Goal: Task Accomplishment & Management: Use online tool/utility

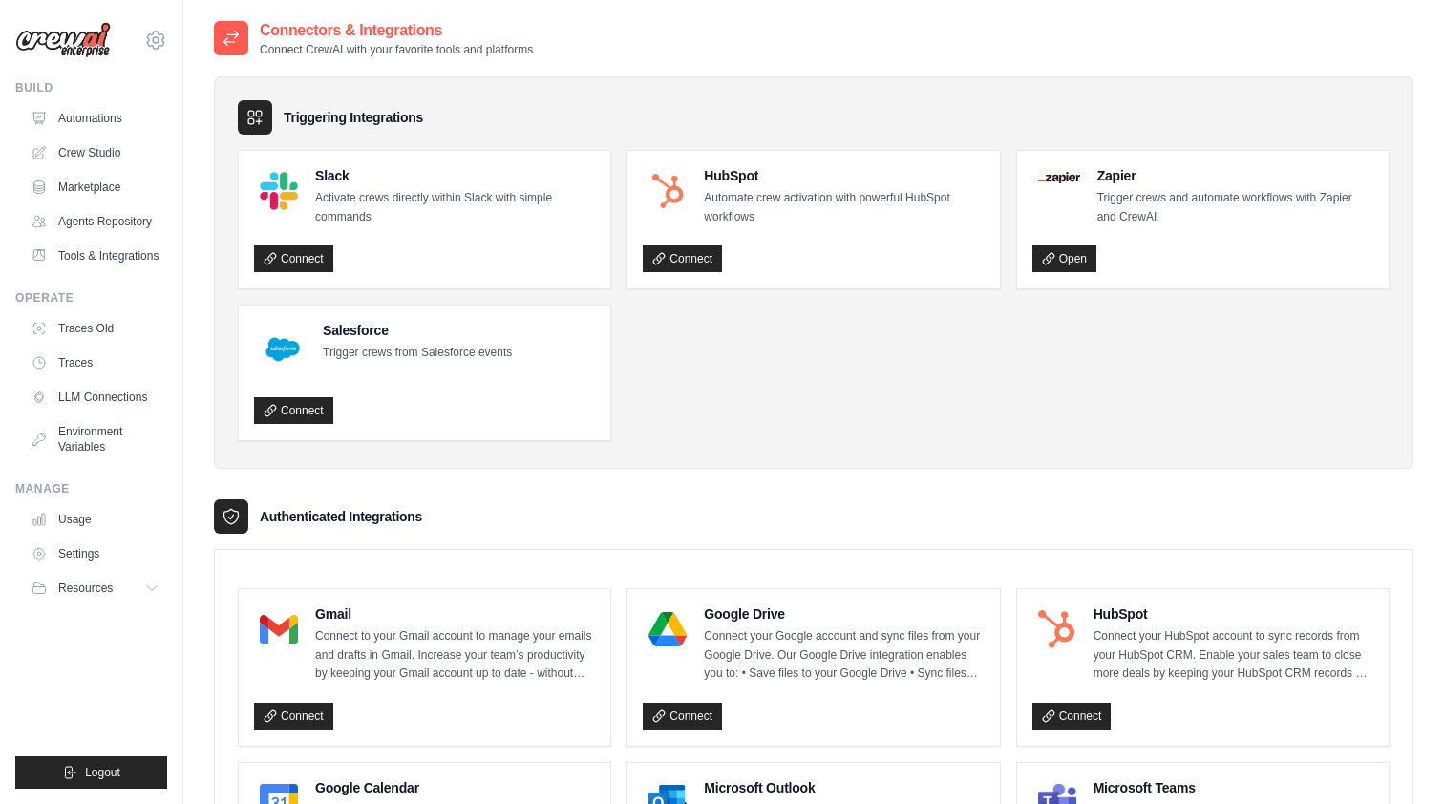
scroll to position [297, 0]
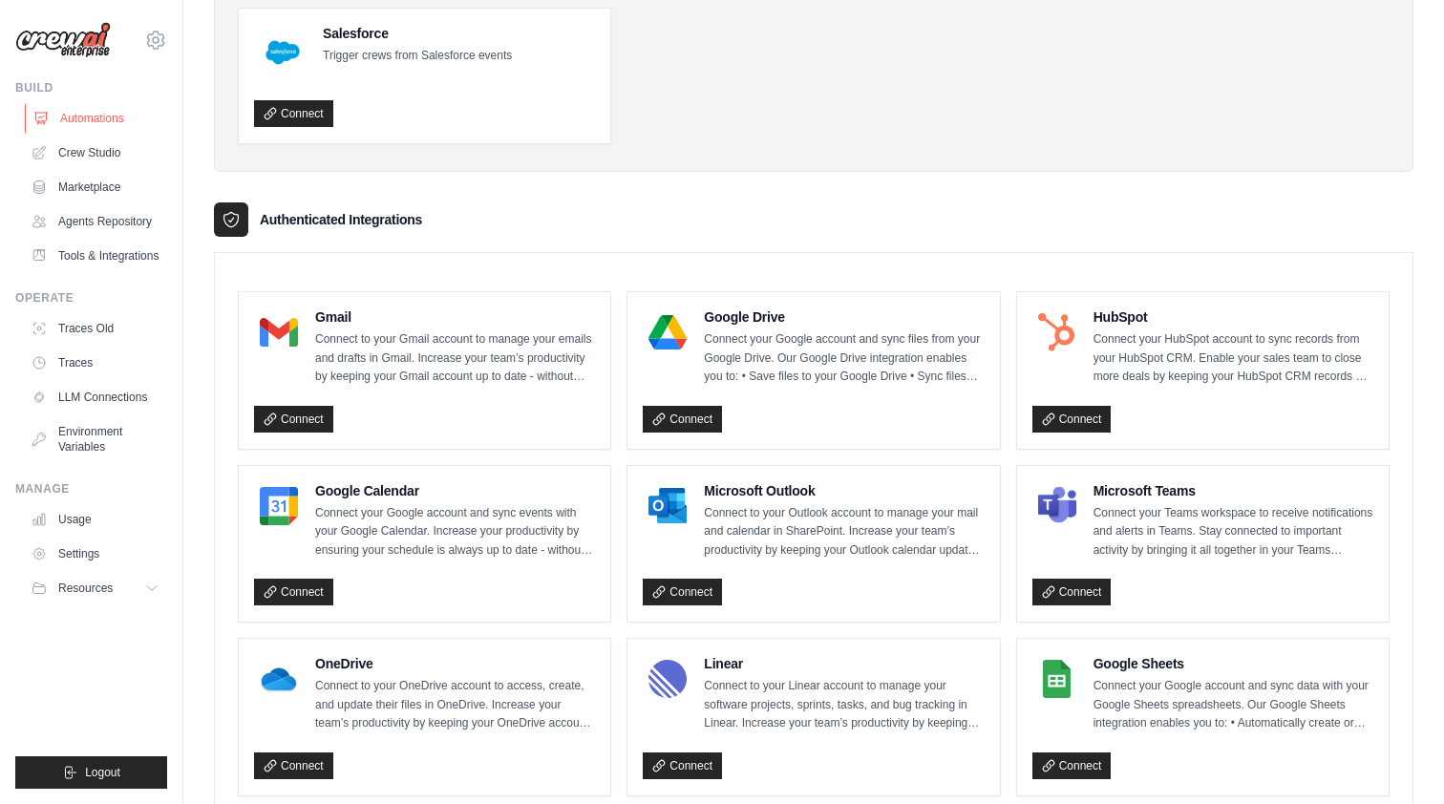
click at [100, 126] on link "Automations" at bounding box center [97, 118] width 144 height 31
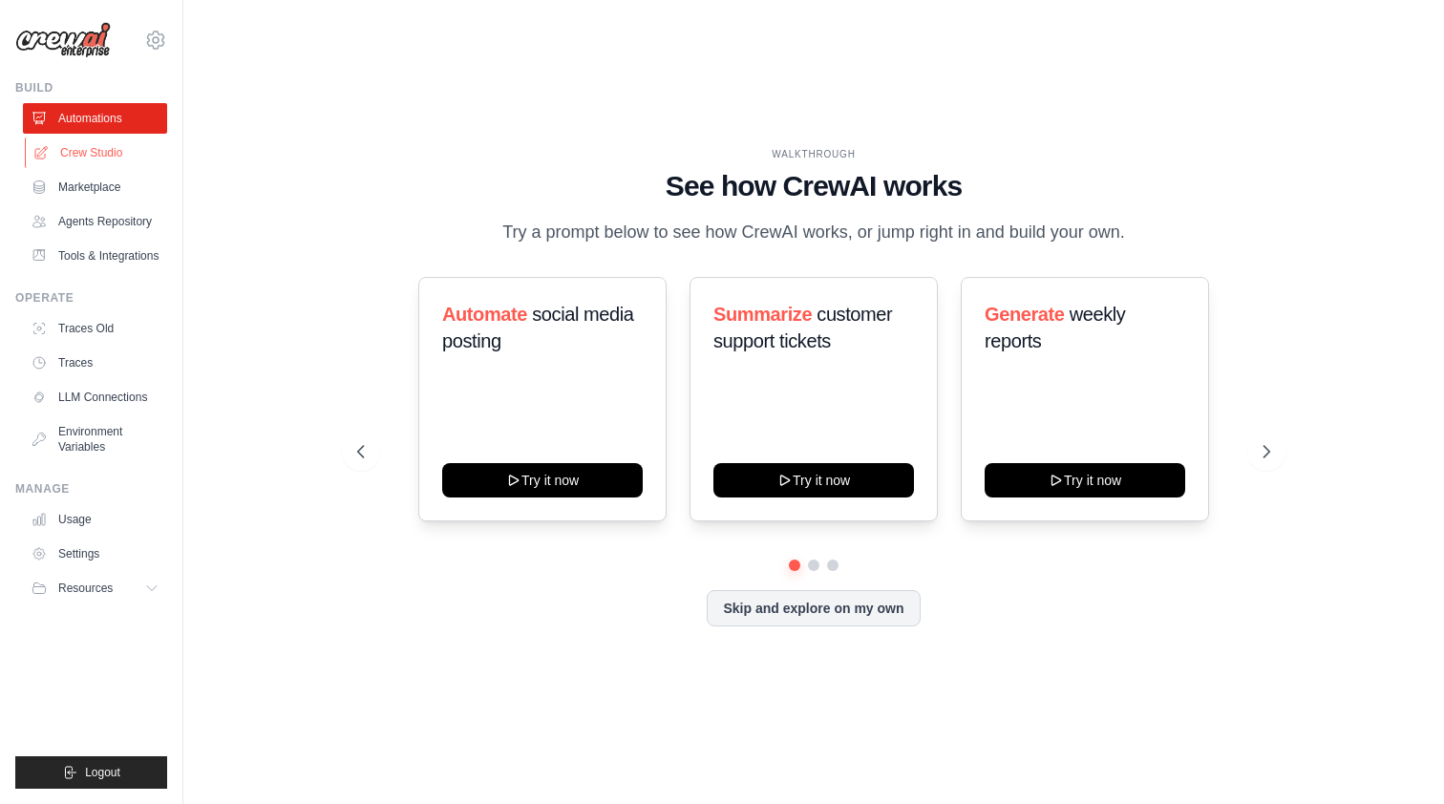
click at [122, 159] on link "Crew Studio" at bounding box center [97, 153] width 144 height 31
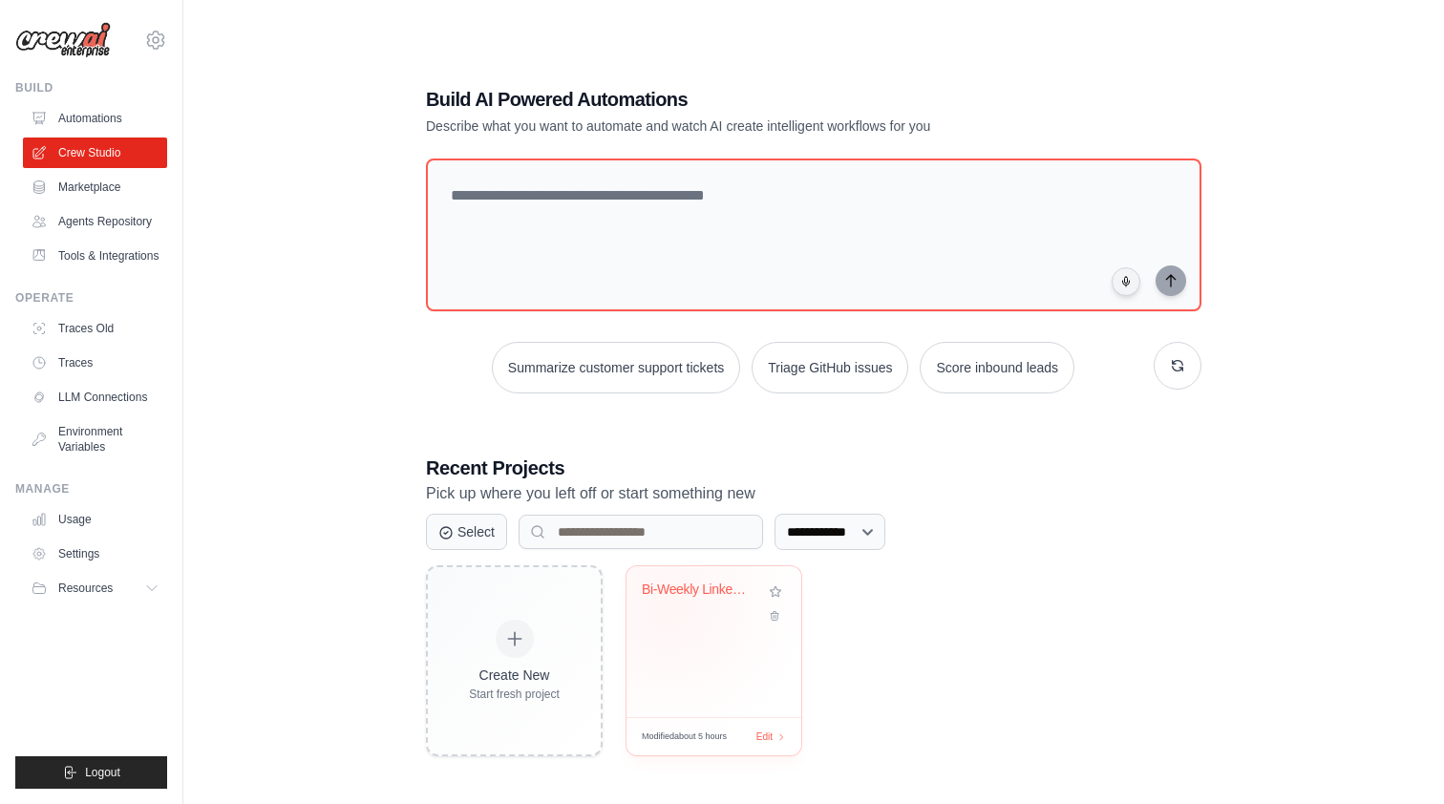
click at [670, 605] on div "Bi-Weekly LinkedIn Posts" at bounding box center [714, 604] width 144 height 44
click at [117, 257] on link "Tools & Integrations" at bounding box center [97, 256] width 144 height 31
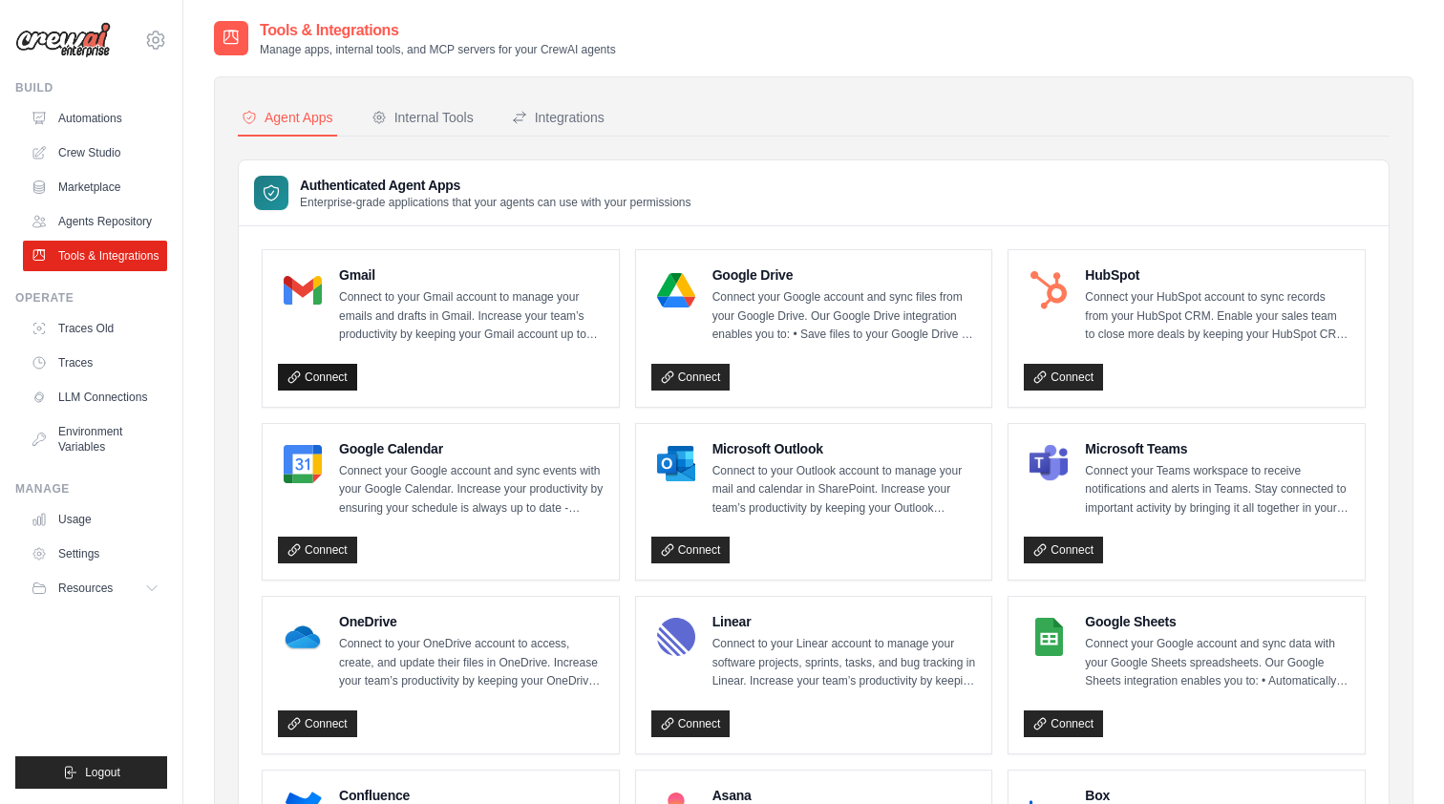
click at [314, 371] on link "Connect" at bounding box center [317, 377] width 79 height 27
click at [694, 371] on link "Connect" at bounding box center [690, 377] width 79 height 27
click at [99, 778] on span "Logout" at bounding box center [102, 772] width 35 height 15
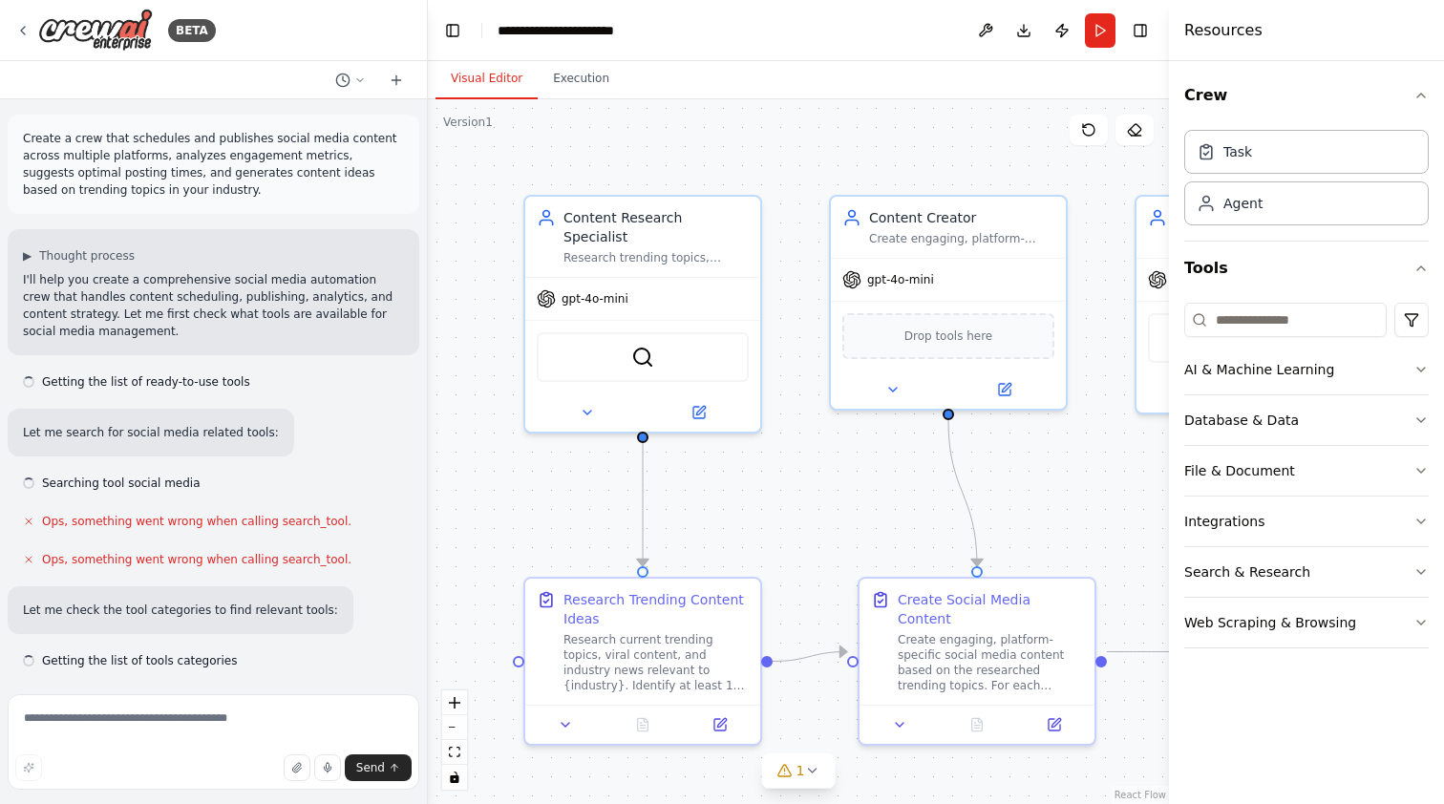
scroll to position [3213, 0]
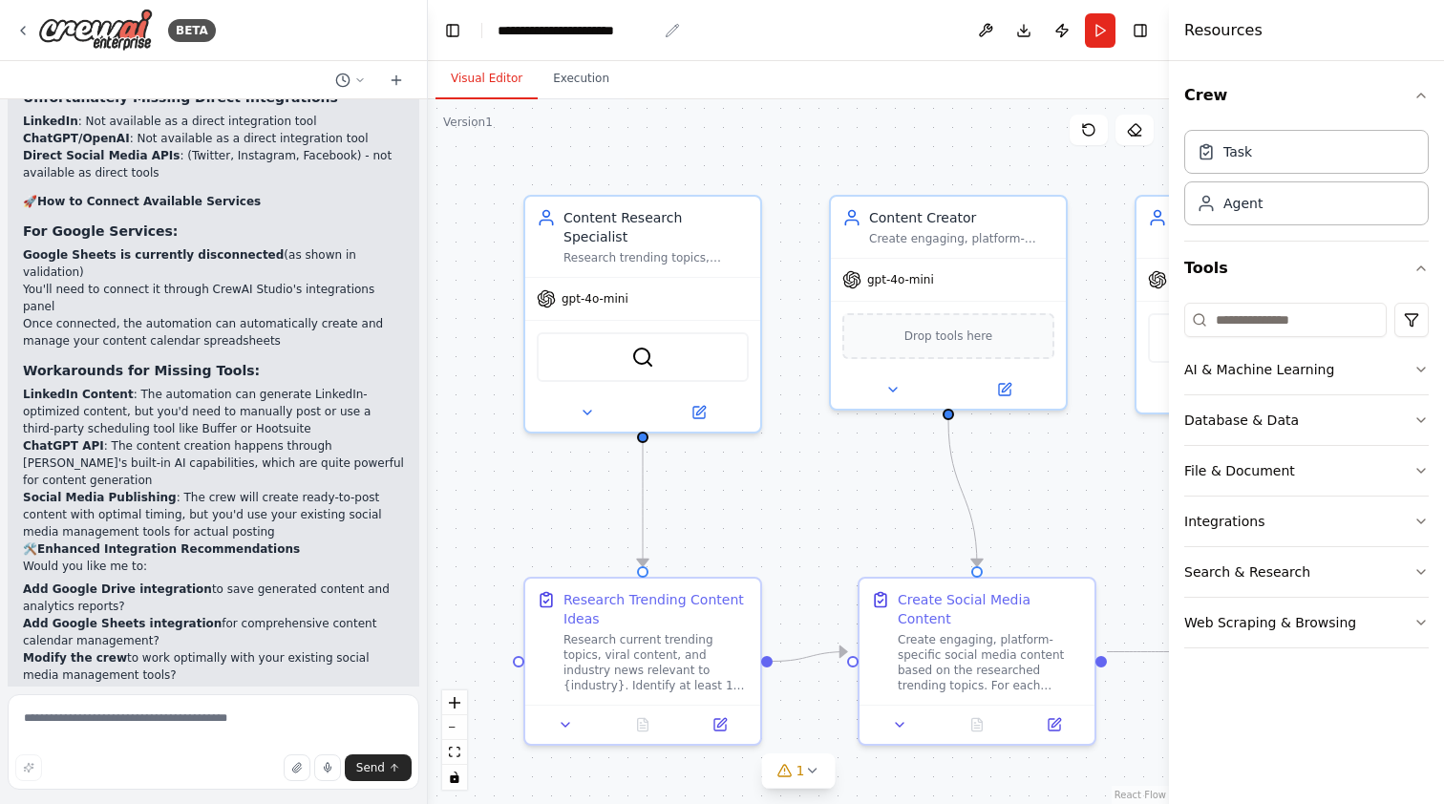
click at [571, 26] on div "**********" at bounding box center [578, 30] width 160 height 19
click at [508, 29] on div "**********" at bounding box center [578, 30] width 160 height 19
click at [682, 32] on header "**********" at bounding box center [798, 30] width 741 height 61
click at [642, 152] on div ".deletable-edge-delete-btn { width: 20px; height: 20px; border: 0px solid #ffff…" at bounding box center [798, 451] width 741 height 705
click at [22, 25] on icon at bounding box center [22, 30] width 15 height 15
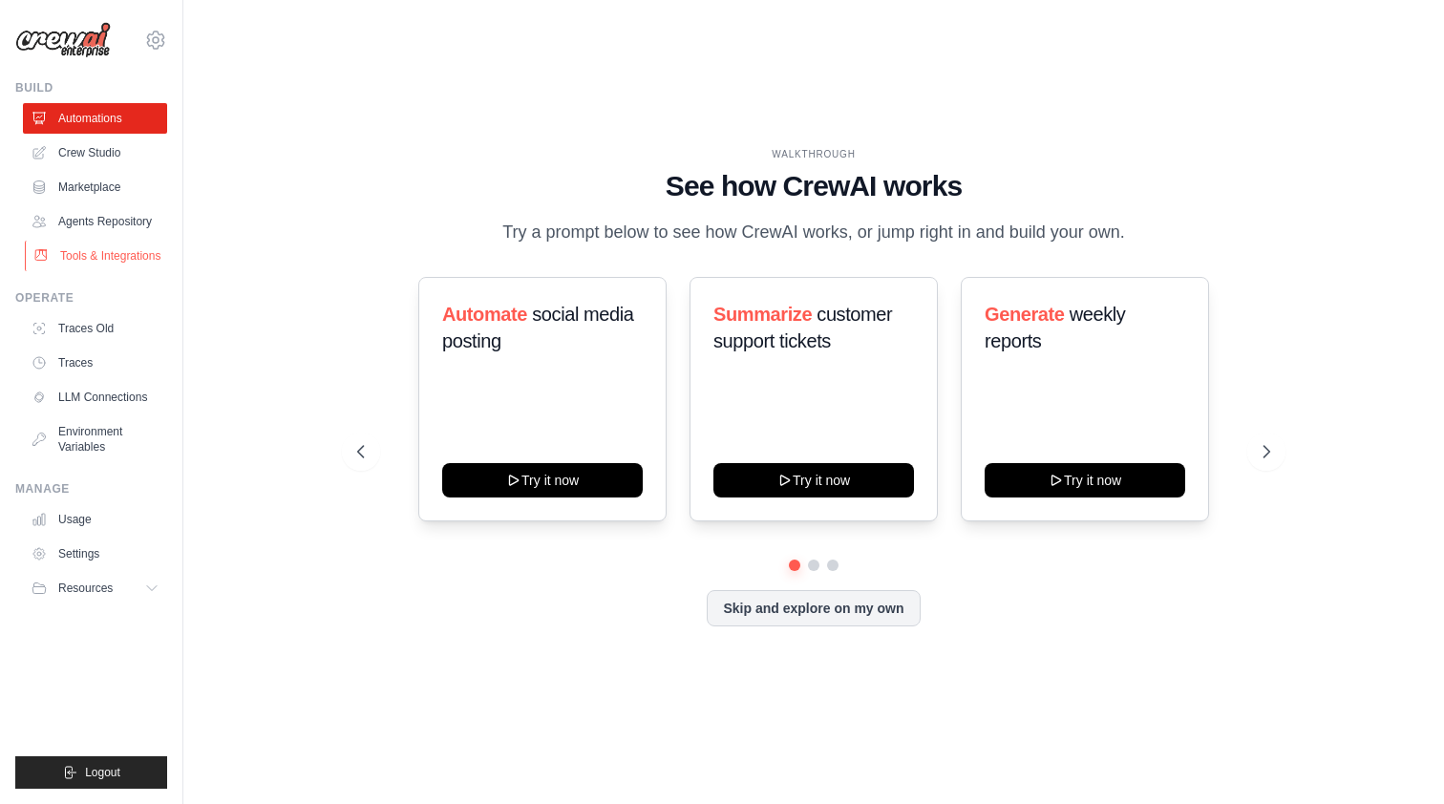
click at [116, 255] on link "Tools & Integrations" at bounding box center [97, 256] width 144 height 31
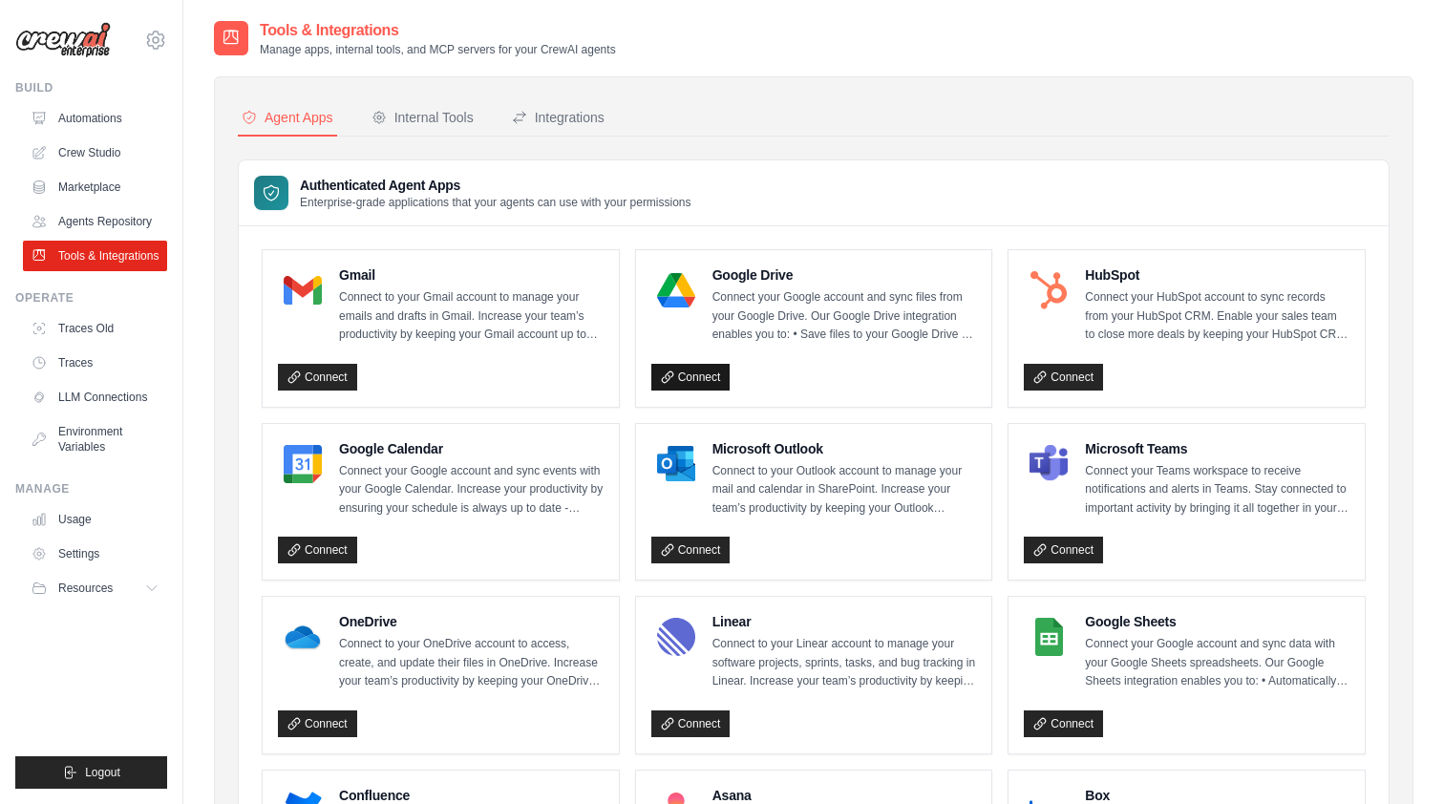
click at [698, 364] on link "Connect" at bounding box center [690, 377] width 79 height 27
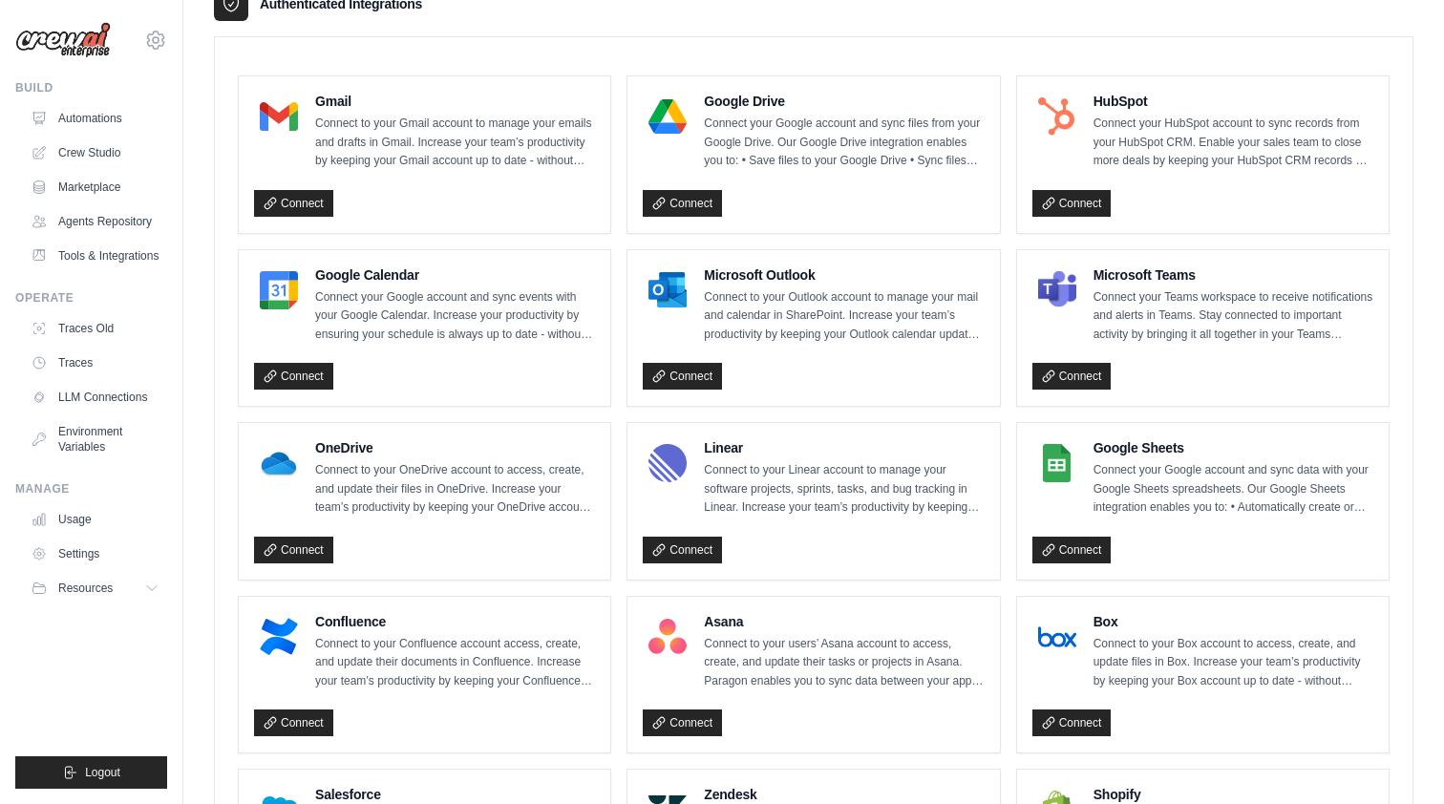
scroll to position [489, 0]
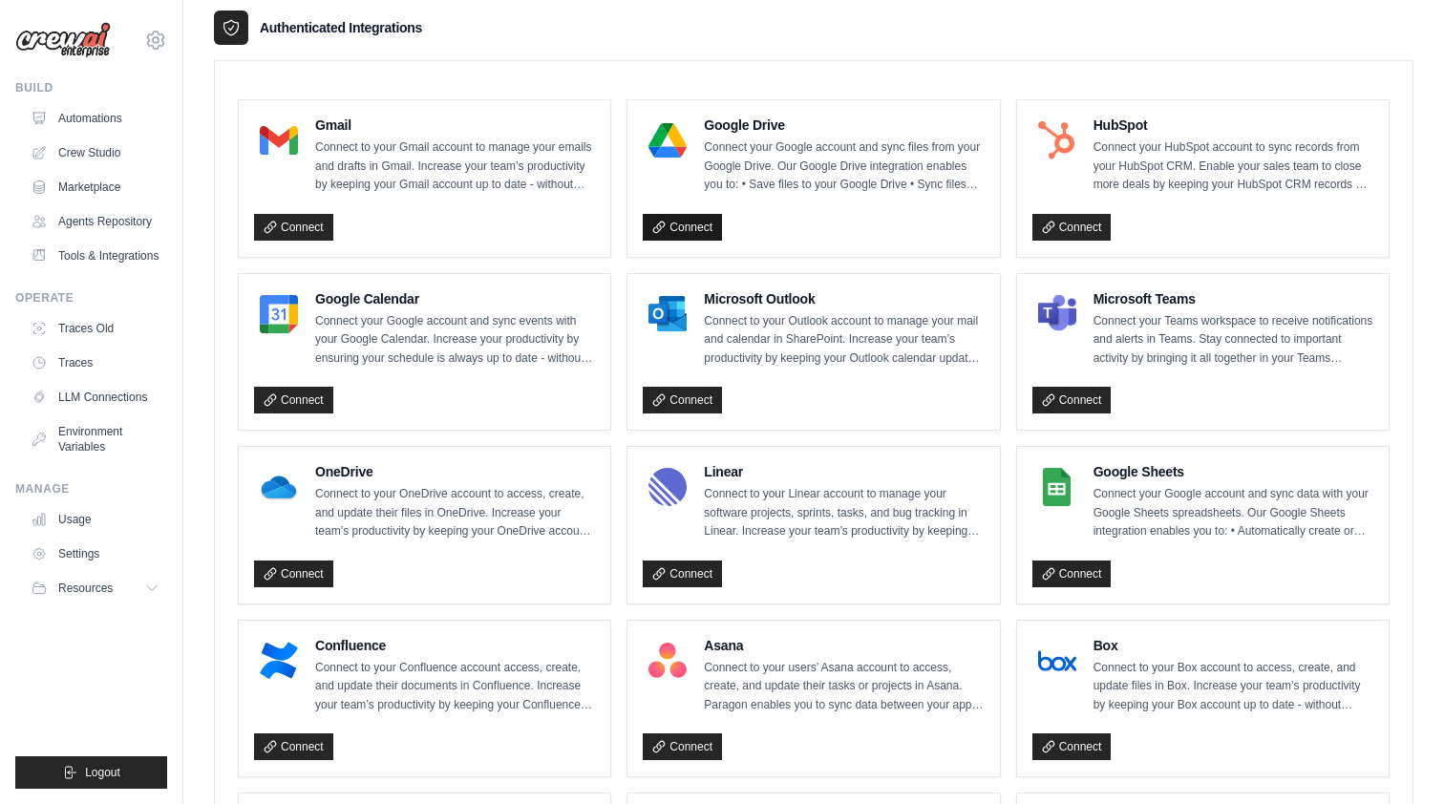
click at [692, 221] on link "Connect" at bounding box center [682, 227] width 79 height 27
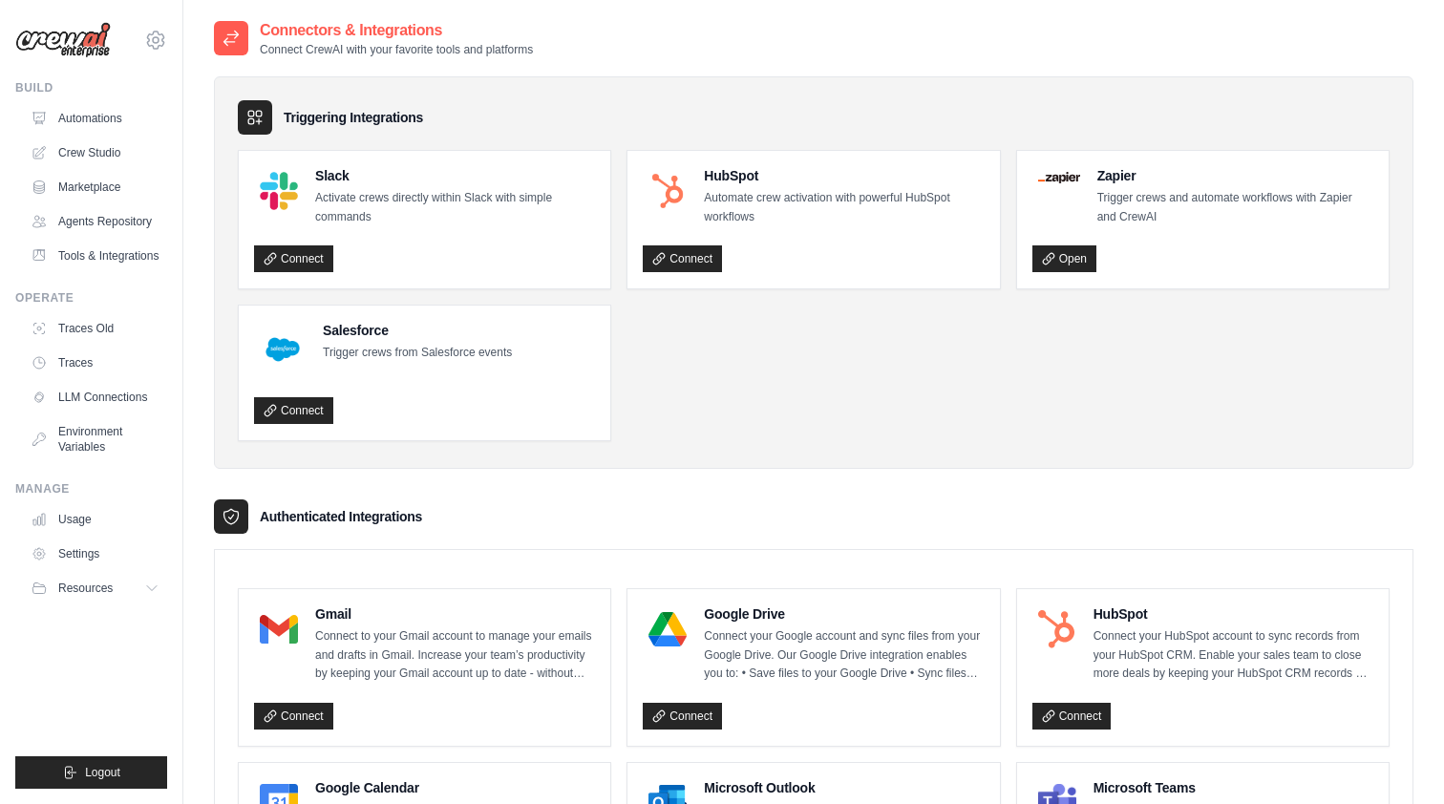
scroll to position [0, 0]
click at [734, 329] on ul "Slack Activate crews directly within Slack with simple commands Connect HubSpot…" at bounding box center [814, 295] width 1152 height 291
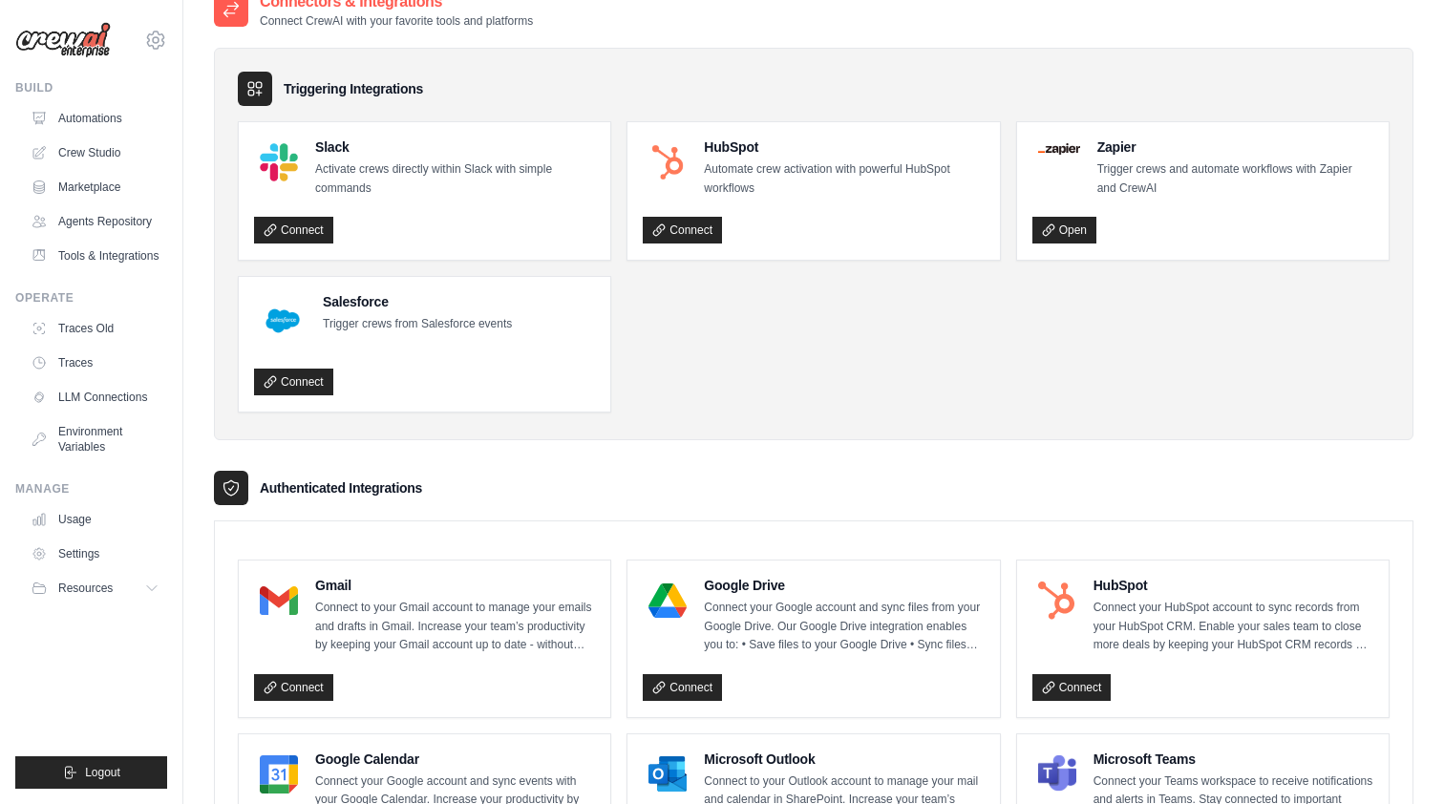
scroll to position [39, 0]
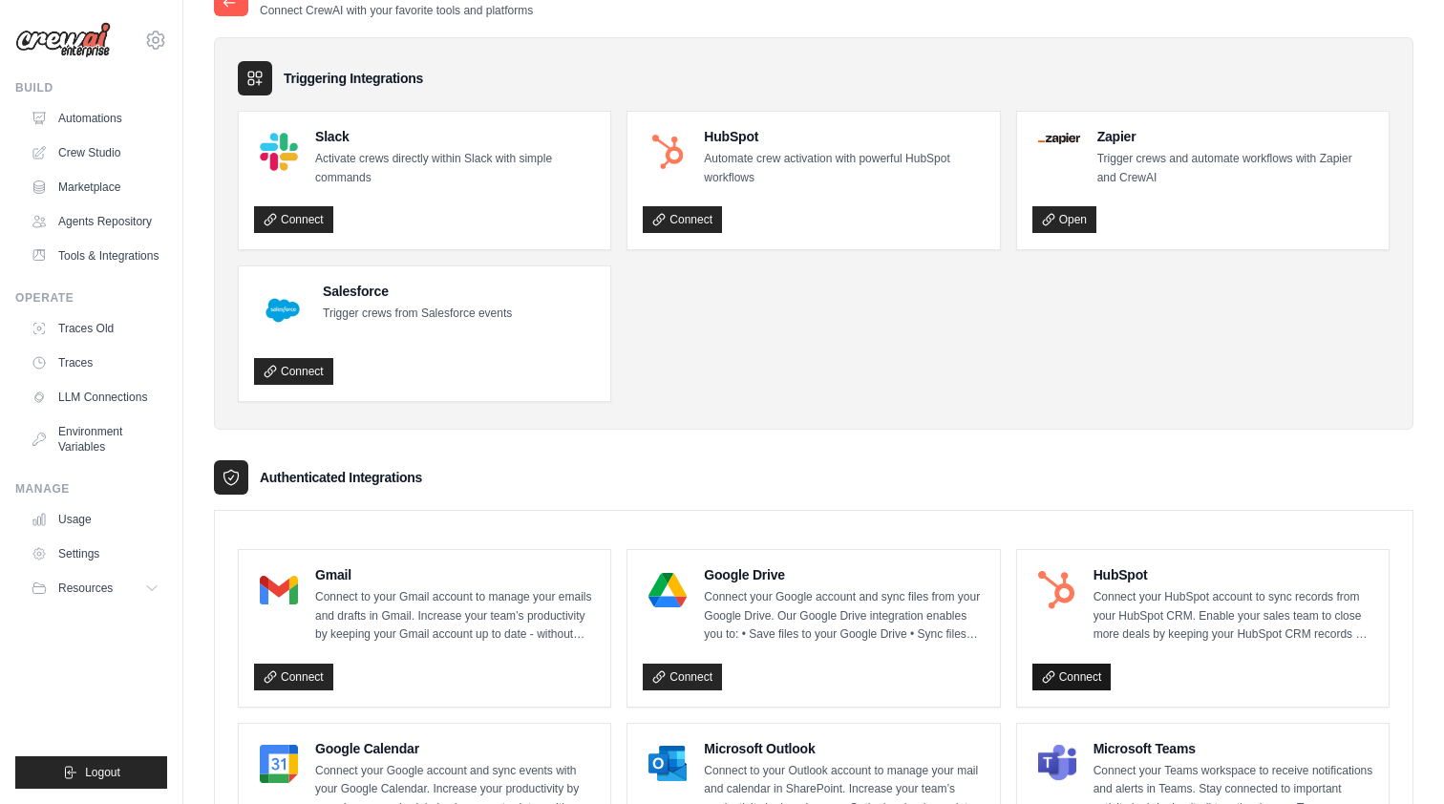
click at [1078, 669] on link "Connect" at bounding box center [1072, 677] width 79 height 27
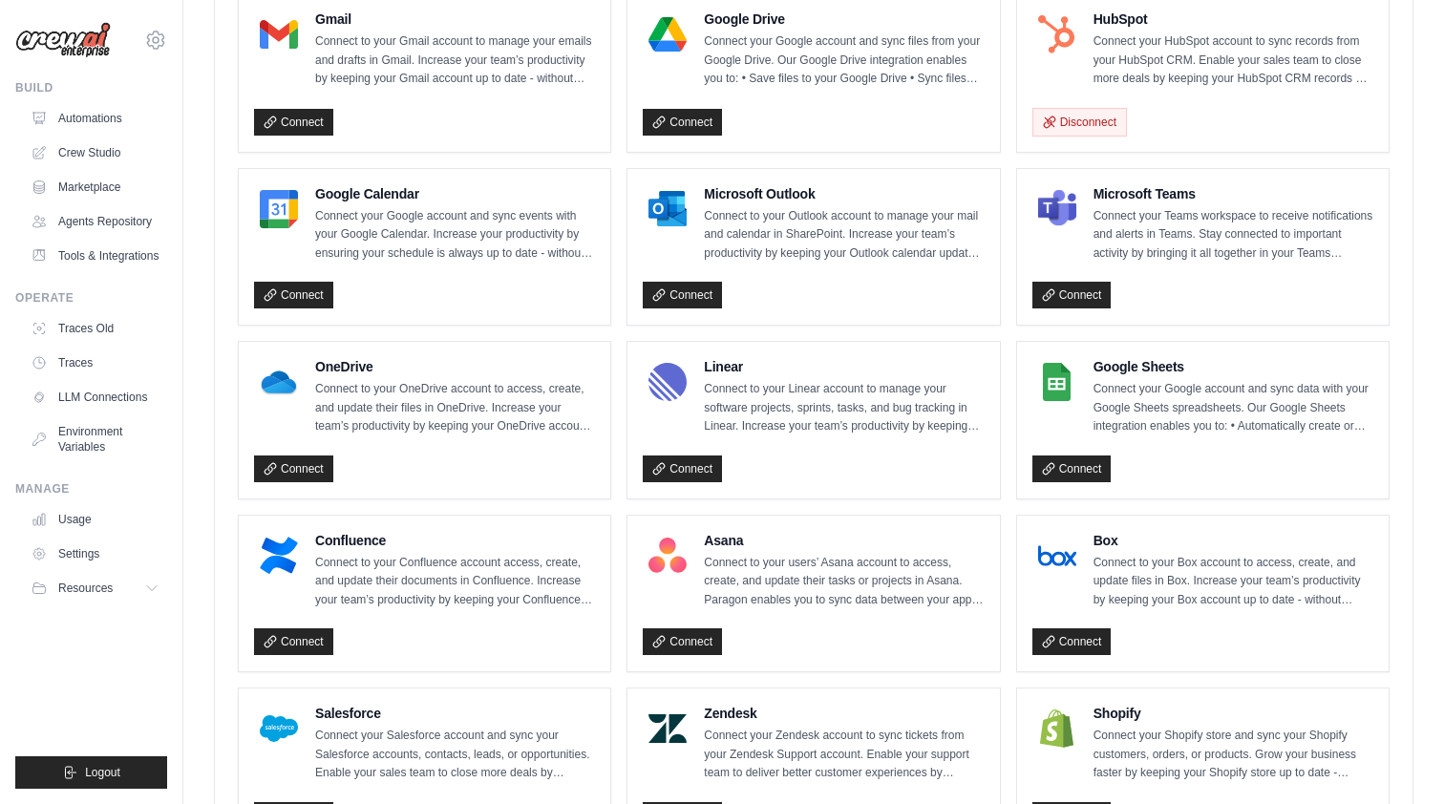
scroll to position [616, 0]
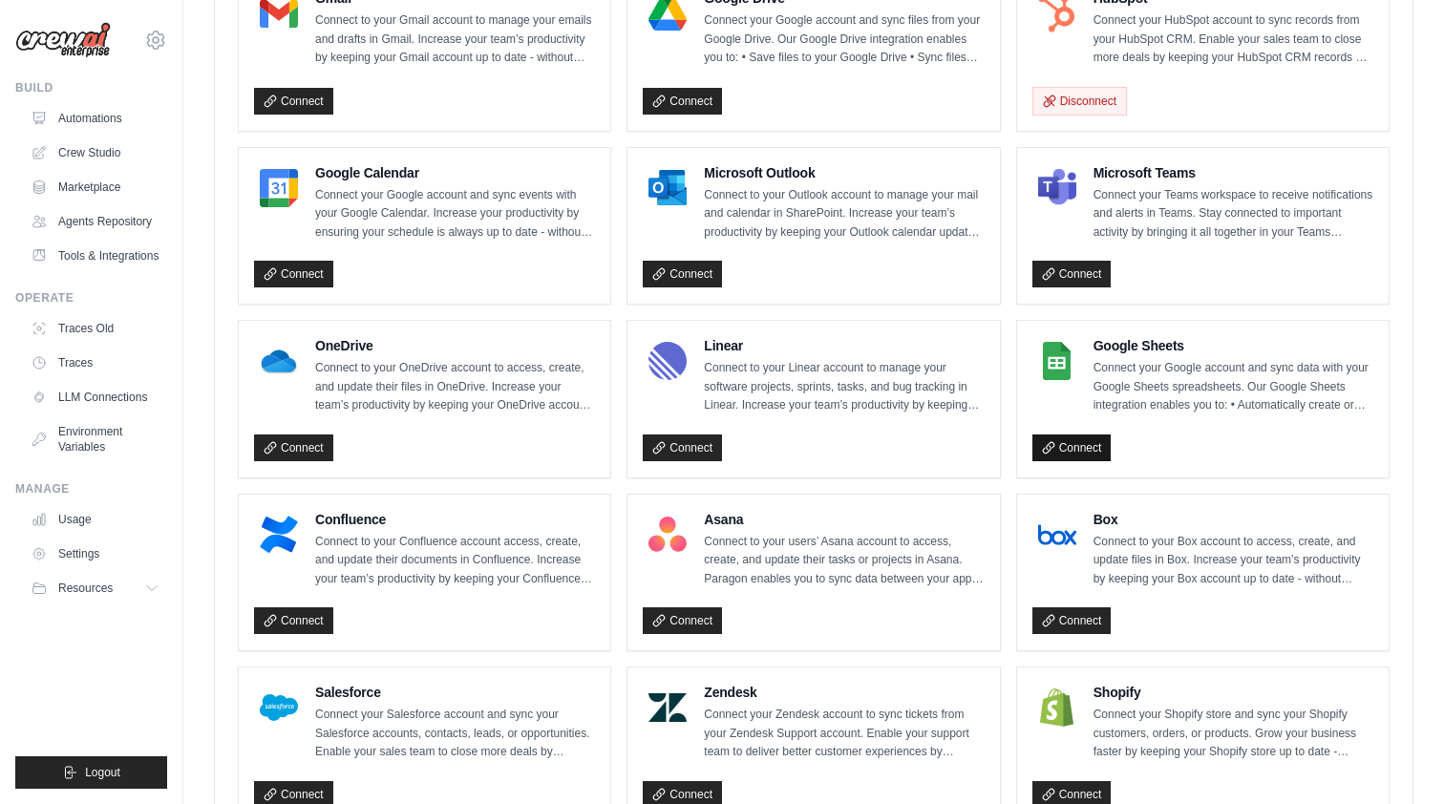
click at [1086, 437] on link "Connect" at bounding box center [1072, 448] width 79 height 27
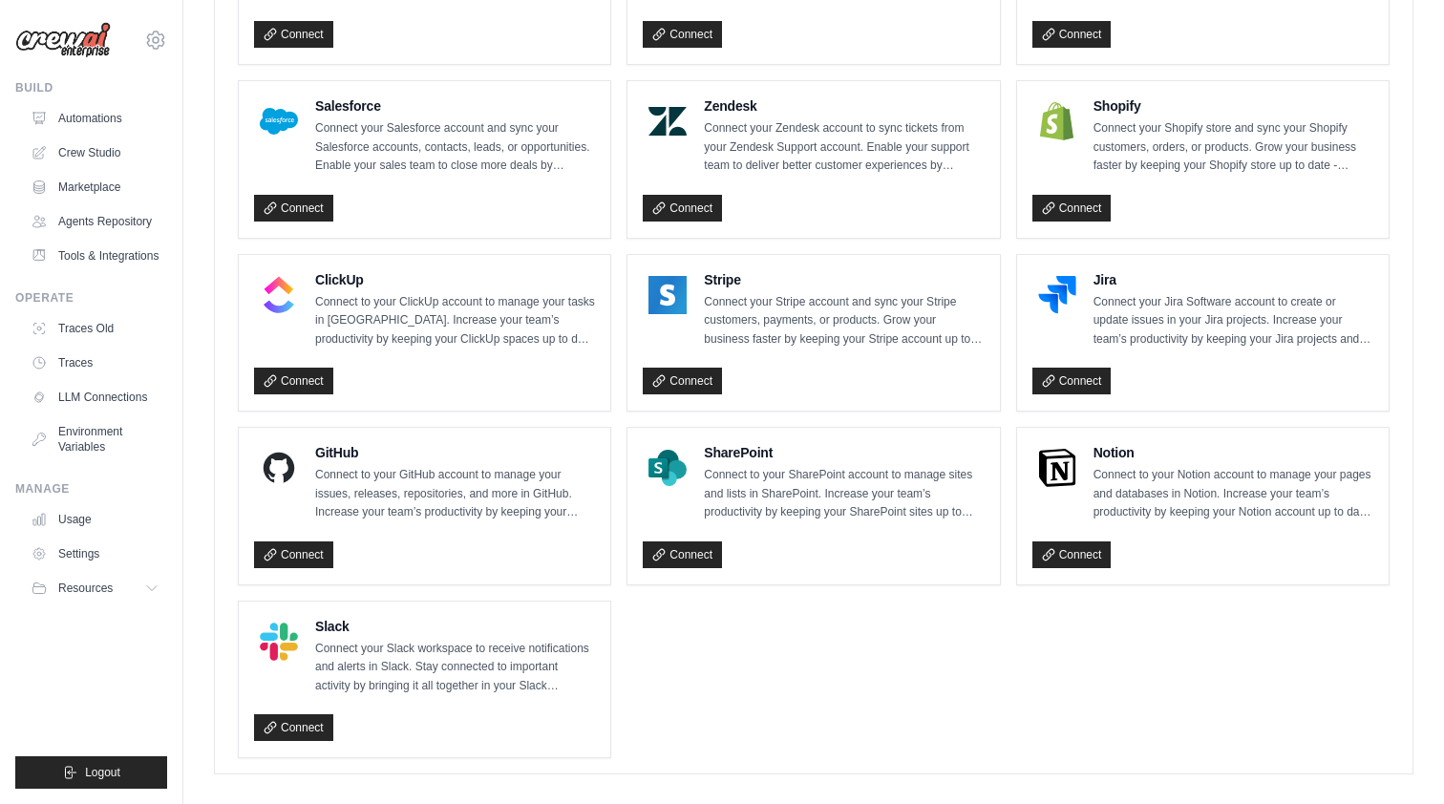
scroll to position [1202, 0]
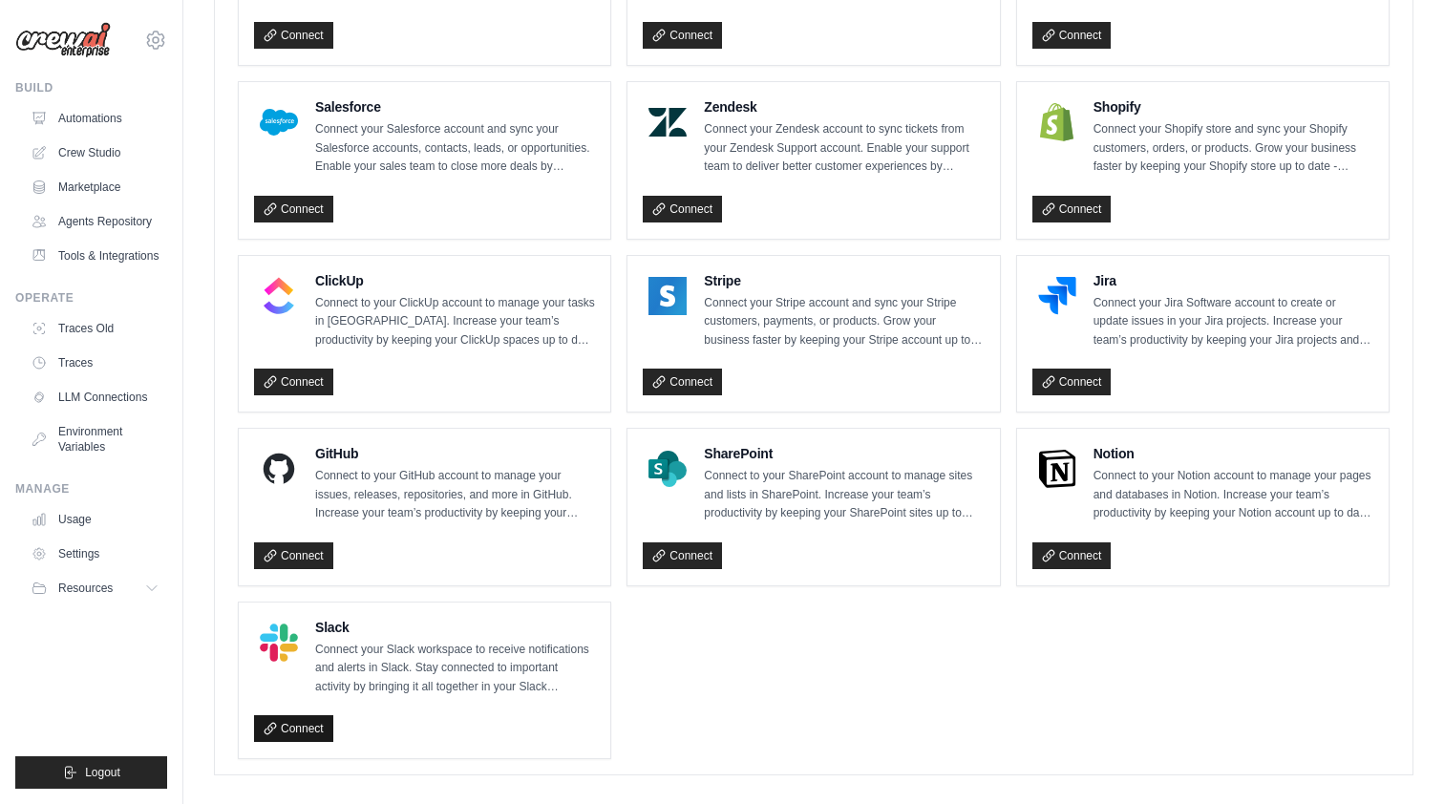
click at [295, 715] on link "Connect" at bounding box center [293, 728] width 79 height 27
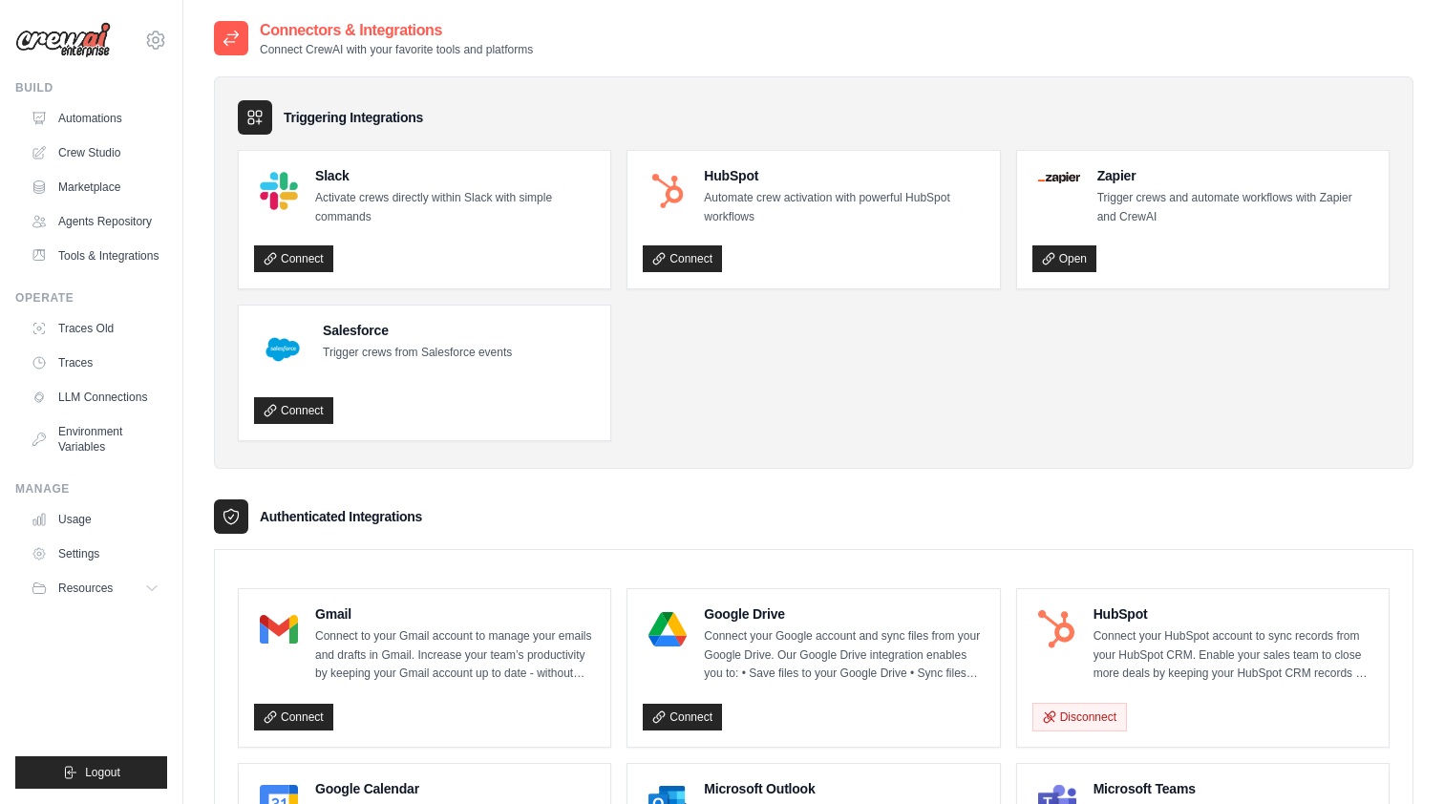
click at [825, 397] on ul "Slack Activate crews directly within Slack with simple commands Connect HubSpot…" at bounding box center [814, 295] width 1152 height 291
click at [692, 255] on link "Connect" at bounding box center [682, 258] width 79 height 27
click at [311, 258] on link "Connect" at bounding box center [293, 259] width 79 height 27
